Goal: Task Accomplishment & Management: Use online tool/utility

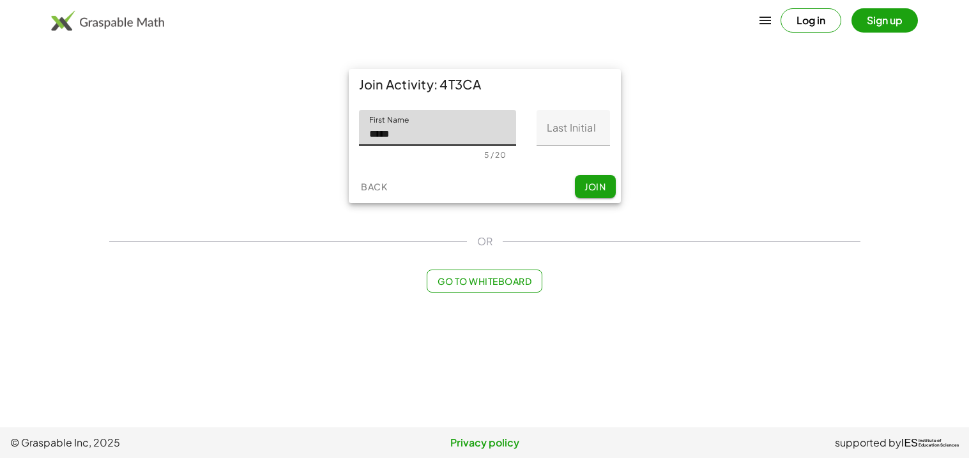
type input "****"
click at [578, 134] on input "Last Initial" at bounding box center [573, 128] width 73 height 36
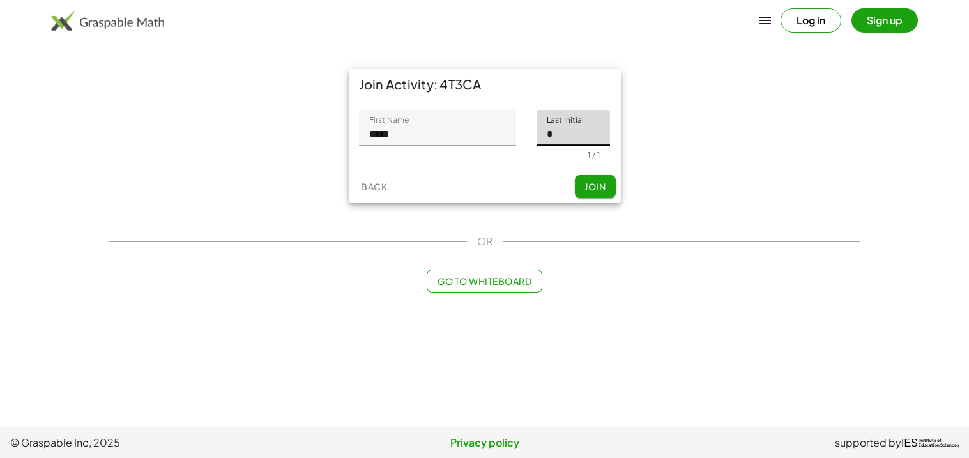
type input "*"
click at [645, 192] on div "Join Activity: 4T3CA First Name First Name **** 5 / 20 Last Initial Last Initia…" at bounding box center [485, 136] width 767 height 150
click at [610, 189] on button "Join" at bounding box center [595, 186] width 41 height 23
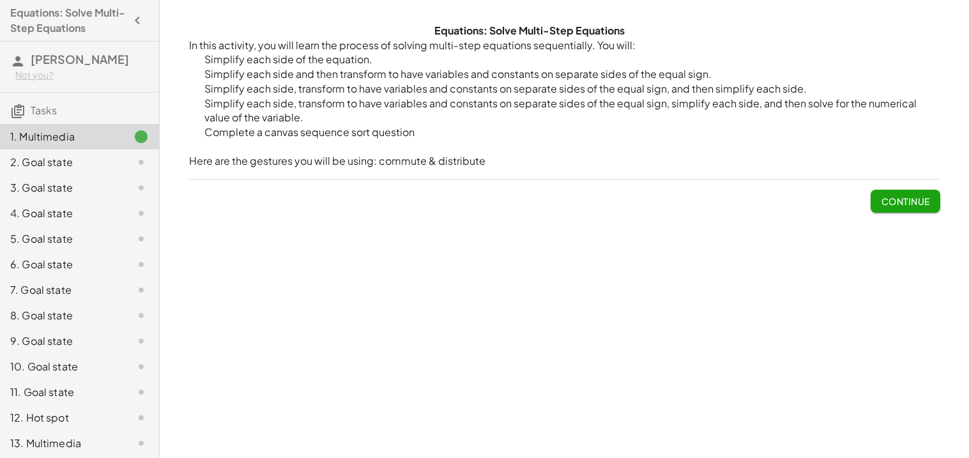
click at [885, 197] on span "Continue" at bounding box center [905, 202] width 49 height 12
click at [0, 0] on div at bounding box center [0, 0] width 0 height 0
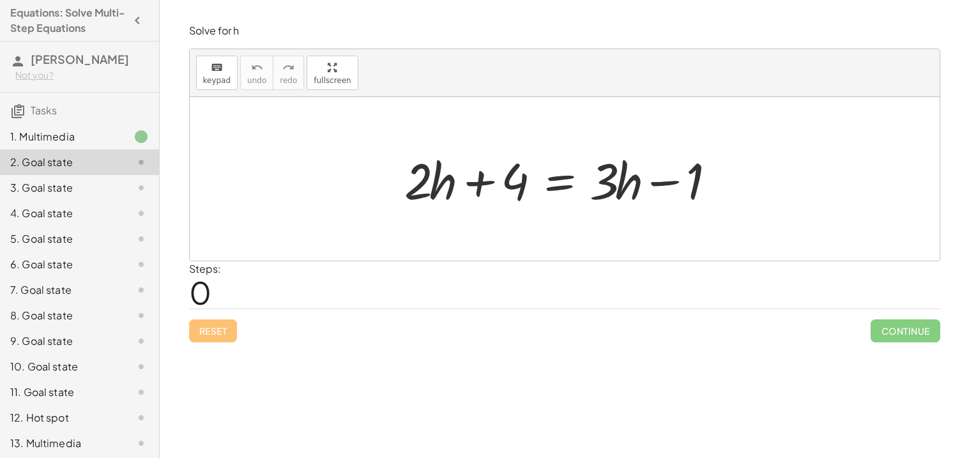
click at [431, 204] on div at bounding box center [569, 179] width 343 height 66
click at [431, 203] on div at bounding box center [569, 179] width 343 height 66
click at [436, 190] on div at bounding box center [569, 179] width 343 height 66
click at [484, 185] on div at bounding box center [569, 179] width 343 height 66
click at [608, 186] on div at bounding box center [569, 179] width 343 height 66
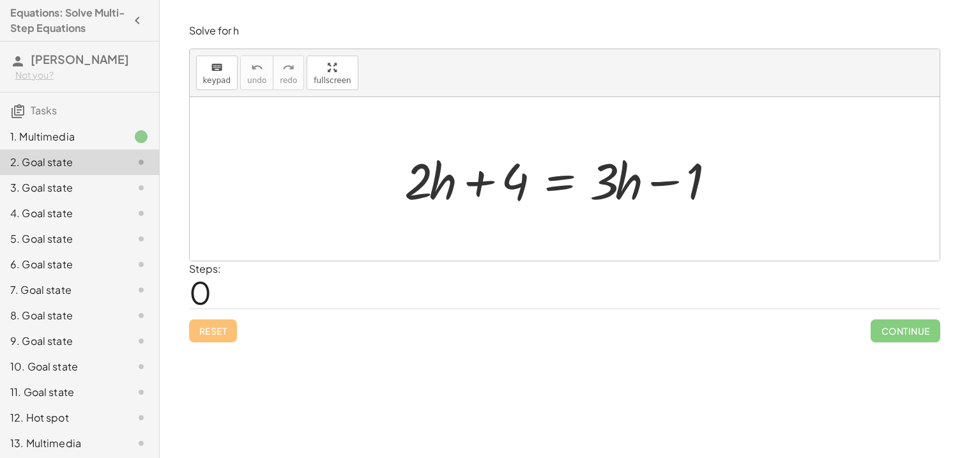
click at [554, 187] on div at bounding box center [569, 179] width 343 height 66
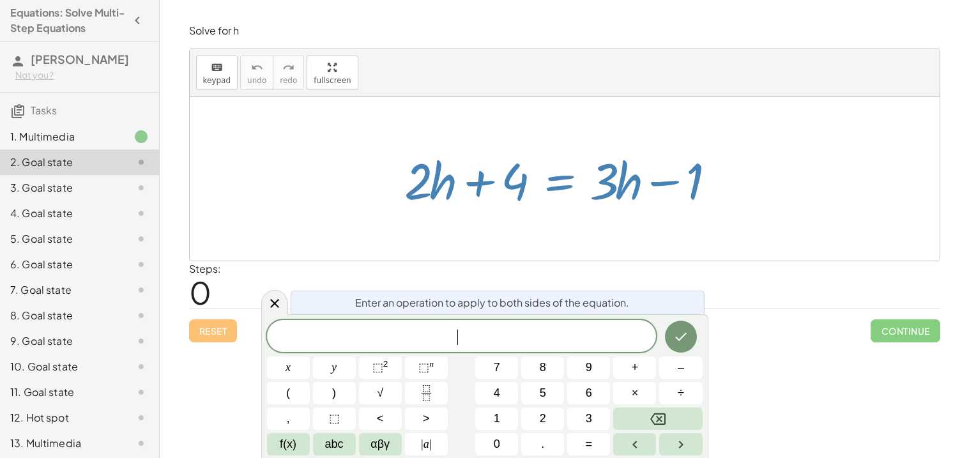
drag, startPoint x: 413, startPoint y: 187, endPoint x: 559, endPoint y: 195, distance: 145.9
click at [559, 195] on div at bounding box center [569, 179] width 343 height 66
drag, startPoint x: 435, startPoint y: 182, endPoint x: 490, endPoint y: 164, distance: 57.8
click at [490, 164] on div at bounding box center [569, 179] width 343 height 66
click at [279, 302] on icon at bounding box center [274, 303] width 15 height 15
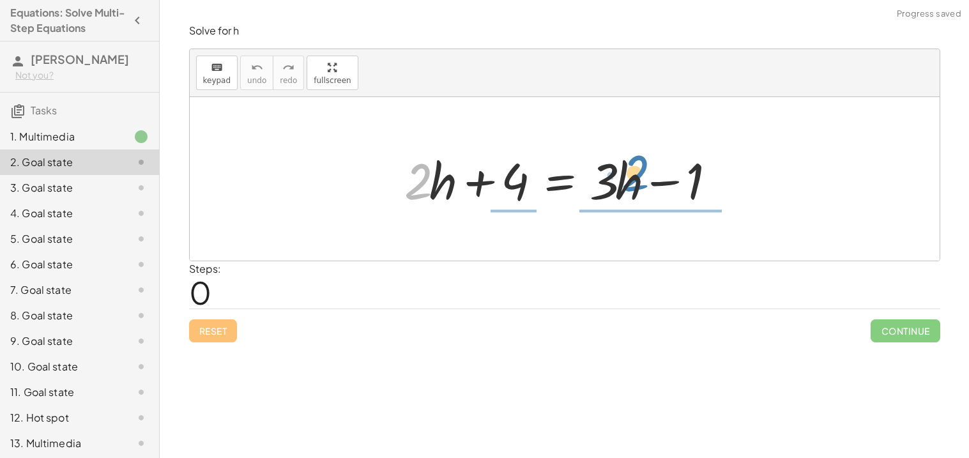
drag, startPoint x: 415, startPoint y: 192, endPoint x: 632, endPoint y: 184, distance: 217.4
click at [632, 184] on div at bounding box center [569, 179] width 343 height 66
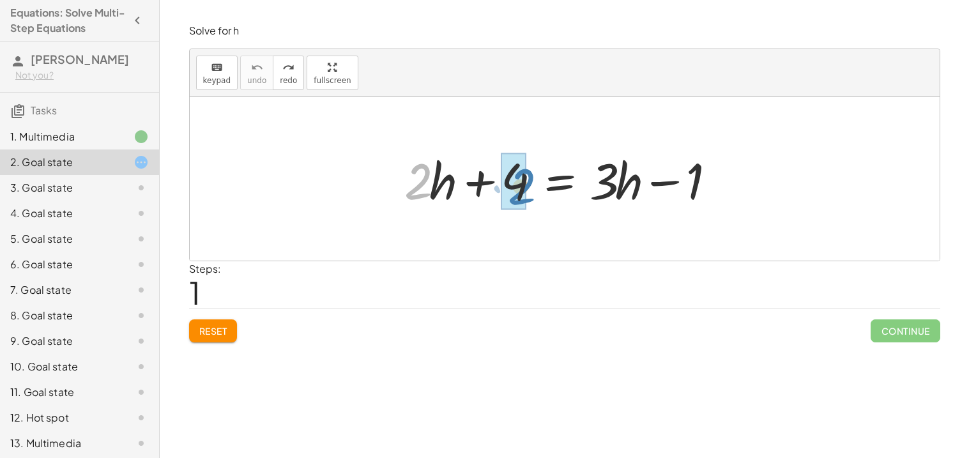
drag, startPoint x: 429, startPoint y: 194, endPoint x: 533, endPoint y: 195, distance: 103.5
click at [533, 195] on div at bounding box center [569, 179] width 343 height 66
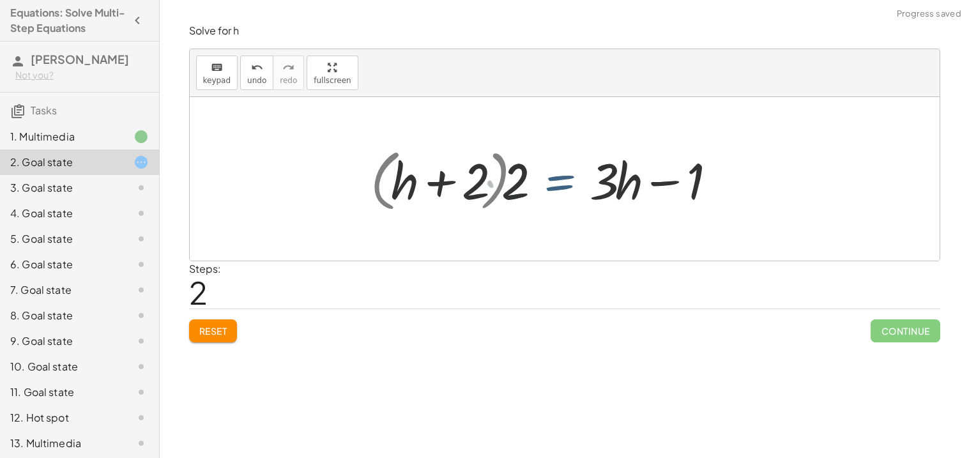
click at [527, 196] on div at bounding box center [552, 179] width 377 height 73
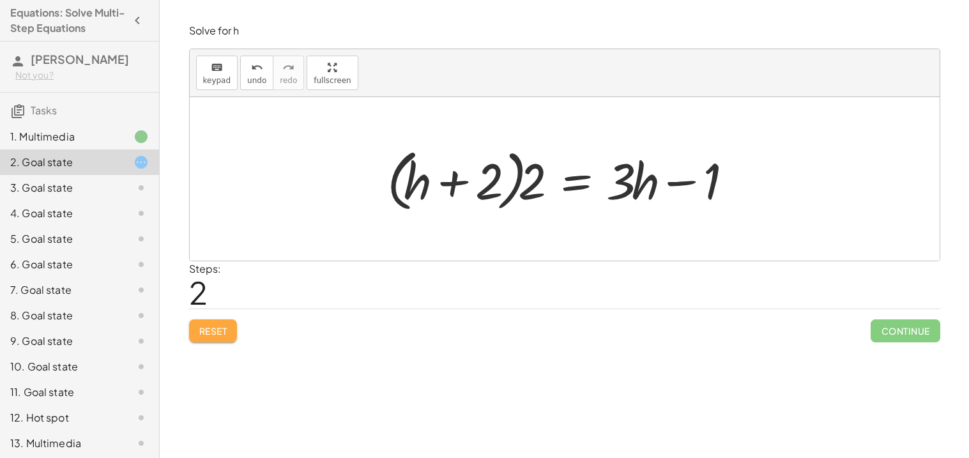
click at [219, 332] on span "Reset" at bounding box center [213, 331] width 28 height 12
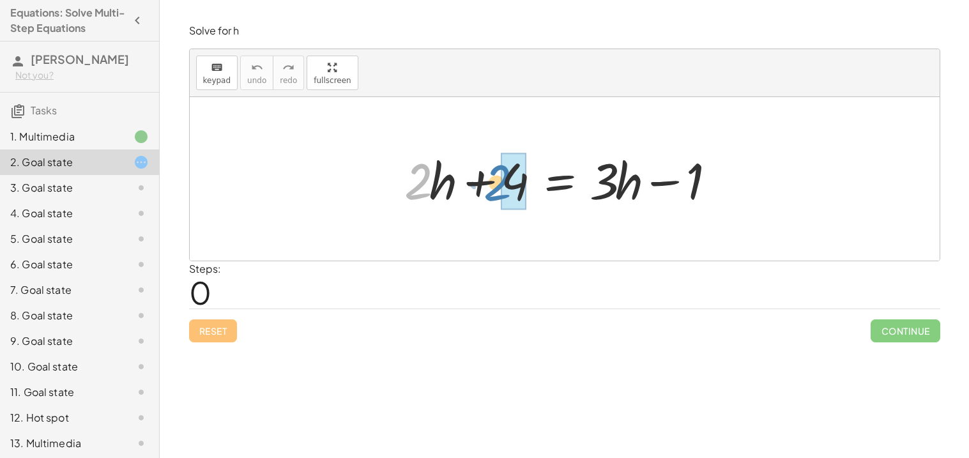
drag, startPoint x: 414, startPoint y: 186, endPoint x: 506, endPoint y: 191, distance: 92.2
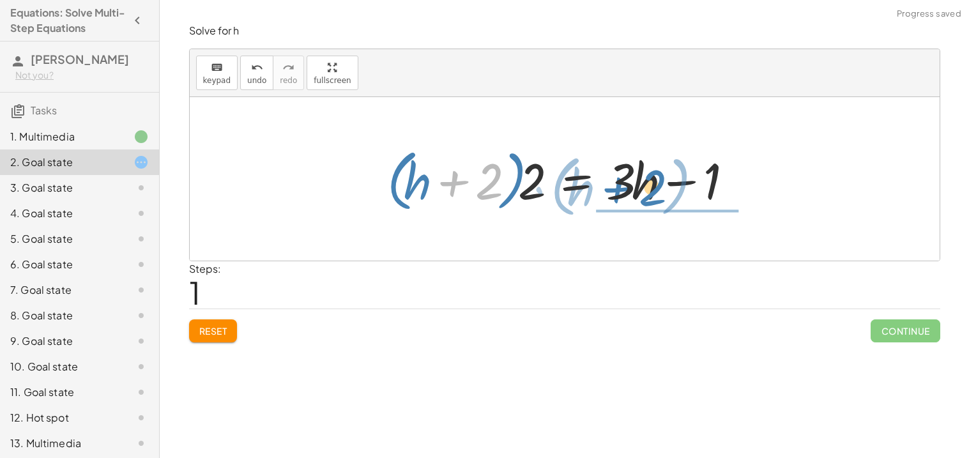
drag, startPoint x: 465, startPoint y: 187, endPoint x: 647, endPoint y: 193, distance: 182.2
click at [647, 193] on div at bounding box center [569, 179] width 377 height 73
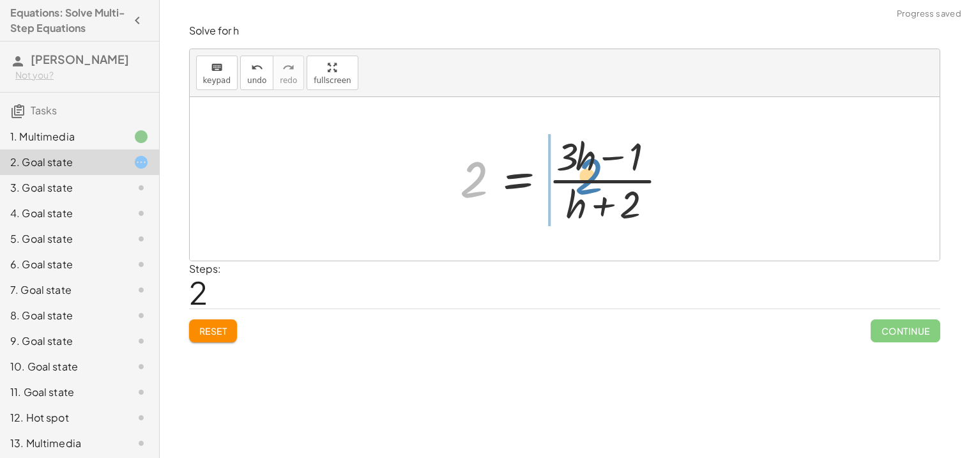
drag, startPoint x: 477, startPoint y: 186, endPoint x: 619, endPoint y: 180, distance: 142.6
click at [619, 180] on div at bounding box center [570, 179] width 232 height 98
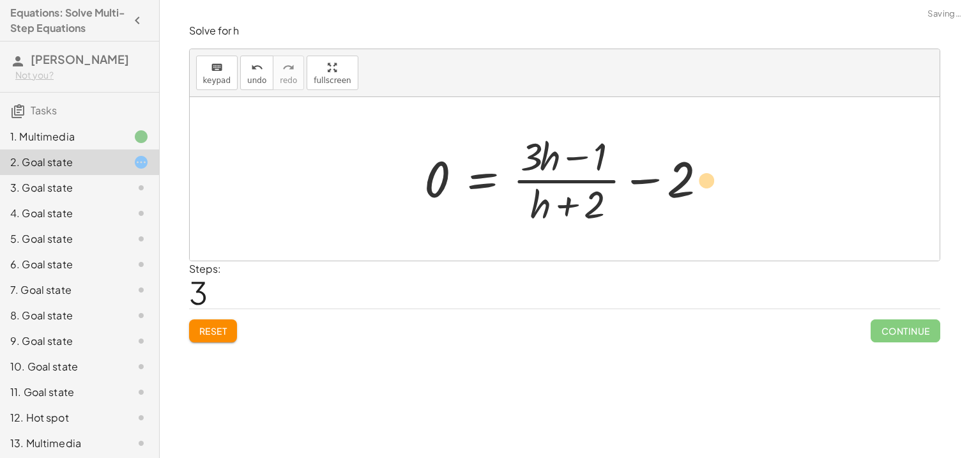
drag, startPoint x: 578, startPoint y: 215, endPoint x: 696, endPoint y: 190, distance: 120.1
click at [696, 190] on div at bounding box center [570, 179] width 304 height 98
drag, startPoint x: 551, startPoint y: 158, endPoint x: 690, endPoint y: 184, distance: 141.0
click at [690, 184] on div at bounding box center [570, 179] width 304 height 98
drag, startPoint x: 604, startPoint y: 160, endPoint x: 626, endPoint y: 166, distance: 22.6
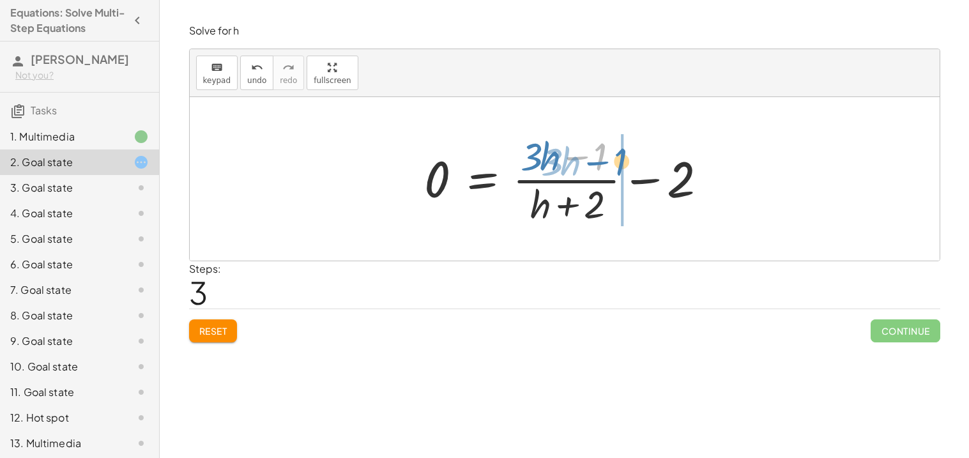
click at [626, 166] on div at bounding box center [570, 179] width 304 height 98
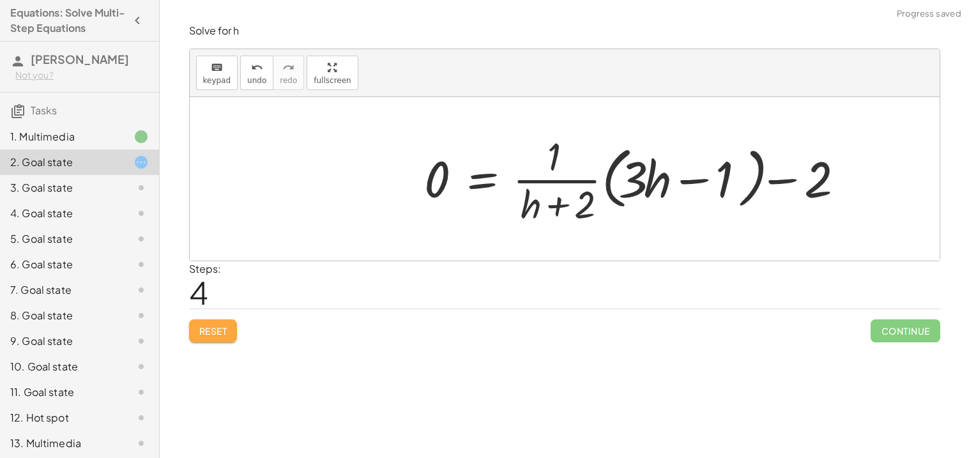
click at [223, 331] on span "Reset" at bounding box center [213, 331] width 28 height 12
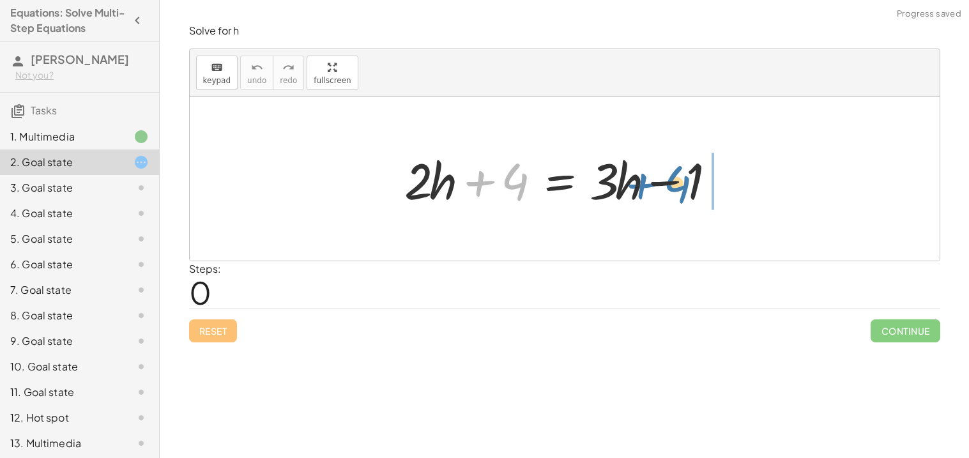
drag, startPoint x: 514, startPoint y: 183, endPoint x: 723, endPoint y: 187, distance: 209.0
click at [723, 187] on div at bounding box center [569, 179] width 343 height 66
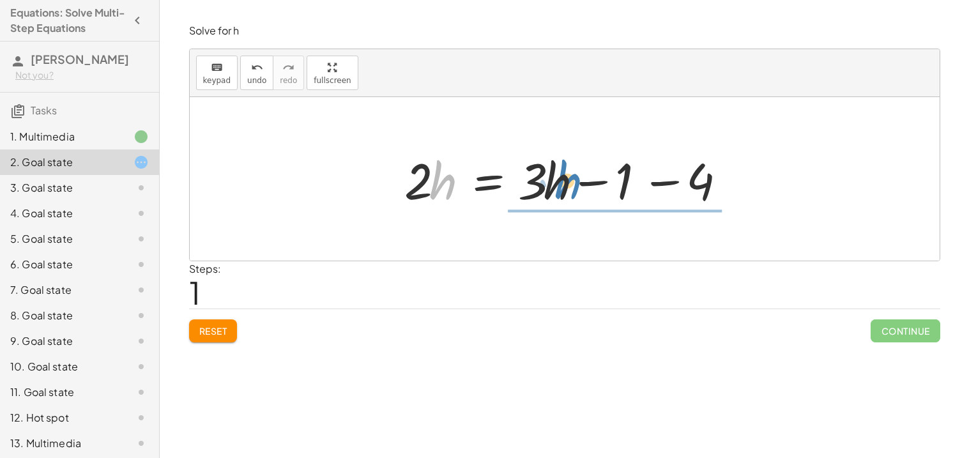
drag, startPoint x: 433, startPoint y: 183, endPoint x: 557, endPoint y: 182, distance: 123.3
click at [557, 182] on div at bounding box center [569, 179] width 343 height 66
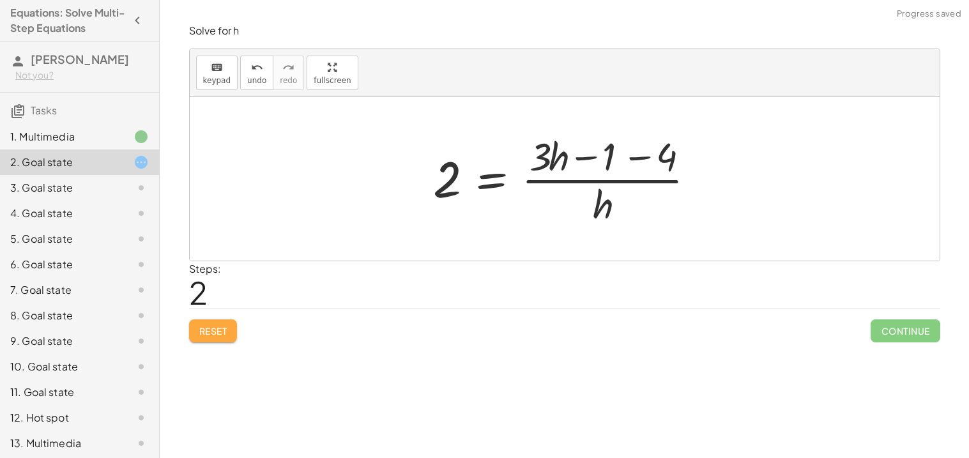
click at [210, 327] on span "Reset" at bounding box center [213, 331] width 28 height 12
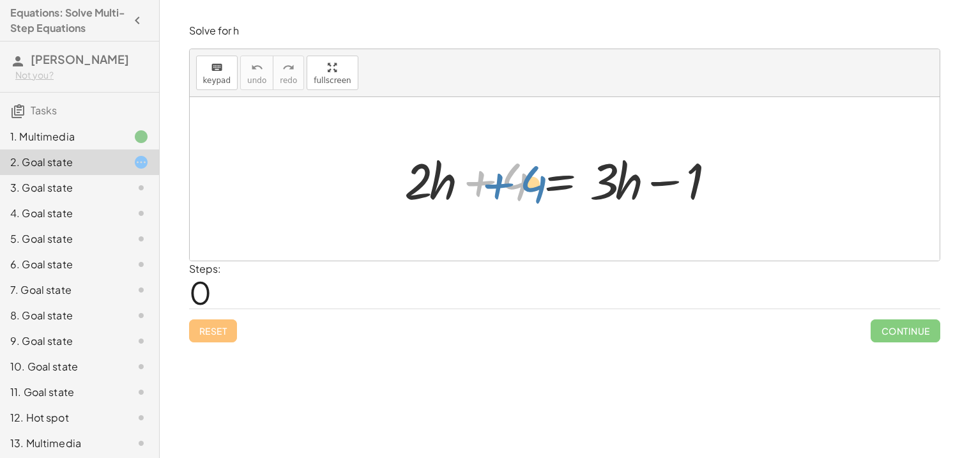
drag, startPoint x: 514, startPoint y: 186, endPoint x: 527, endPoint y: 189, distance: 13.0
click at [527, 189] on div at bounding box center [569, 179] width 343 height 66
drag, startPoint x: 618, startPoint y: 209, endPoint x: 481, endPoint y: 213, distance: 137.5
click at [481, 213] on div "· h + · 2 · h + 4 = + · 3 · h − 1" at bounding box center [564, 179] width 359 height 72
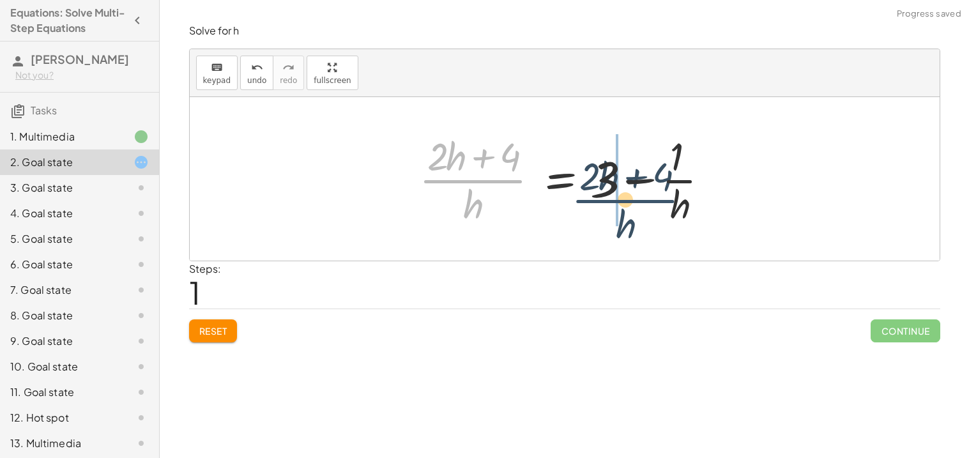
drag, startPoint x: 459, startPoint y: 176, endPoint x: 624, endPoint y: 196, distance: 166.1
click at [624, 196] on div at bounding box center [570, 179] width 314 height 98
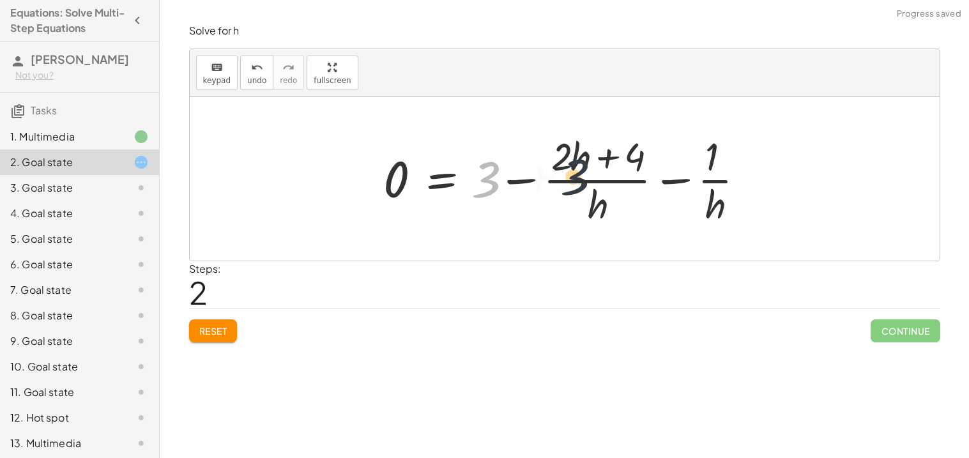
drag, startPoint x: 484, startPoint y: 189, endPoint x: 618, endPoint y: 186, distance: 133.6
click at [618, 186] on div at bounding box center [569, 179] width 385 height 98
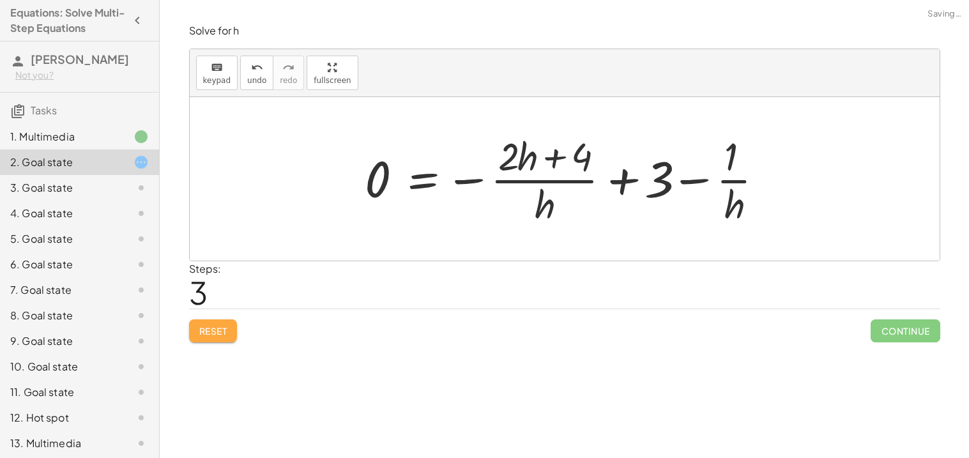
click at [210, 341] on button "Reset" at bounding box center [213, 331] width 49 height 23
